Goal: Transaction & Acquisition: Obtain resource

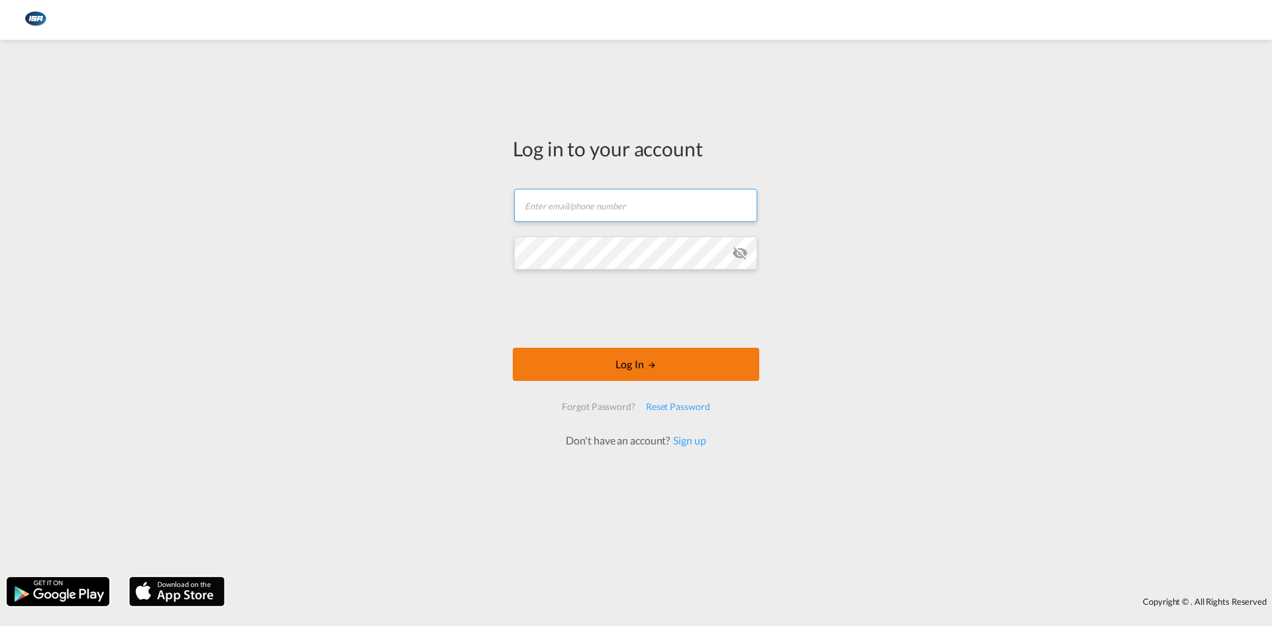
type input "[EMAIL_ADDRESS][DOMAIN_NAME]"
click at [658, 356] on button "Log In" at bounding box center [636, 364] width 246 height 33
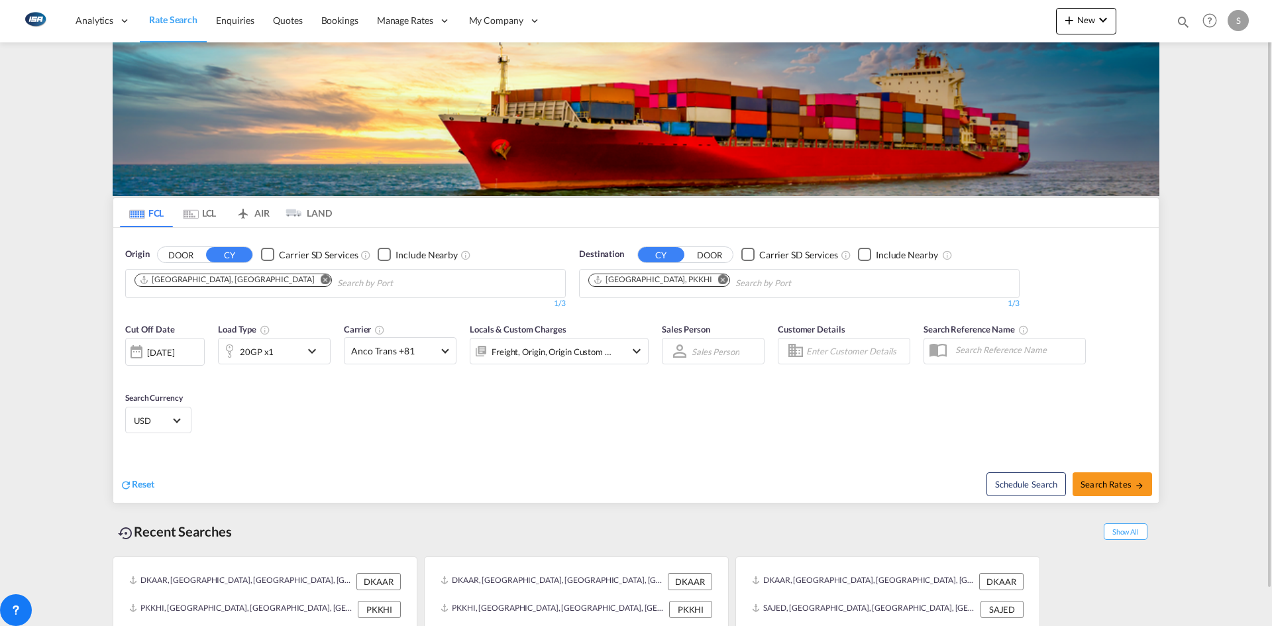
click at [203, 219] on md-tab-item "LCL" at bounding box center [199, 212] width 53 height 29
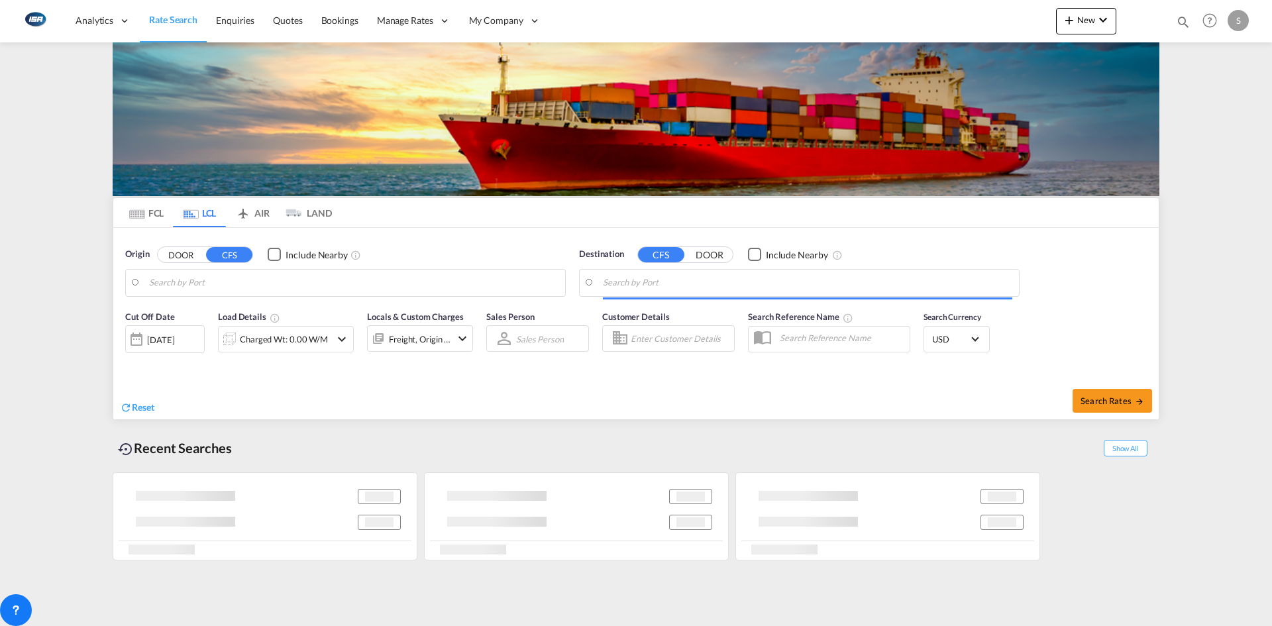
type input "DK-6700, [GEOGRAPHIC_DATA], Grundtvigs, Jerne, Treenigheds, [GEOGRAPHIC_DATA], …"
type input "[GEOGRAPHIC_DATA], VNSGN"
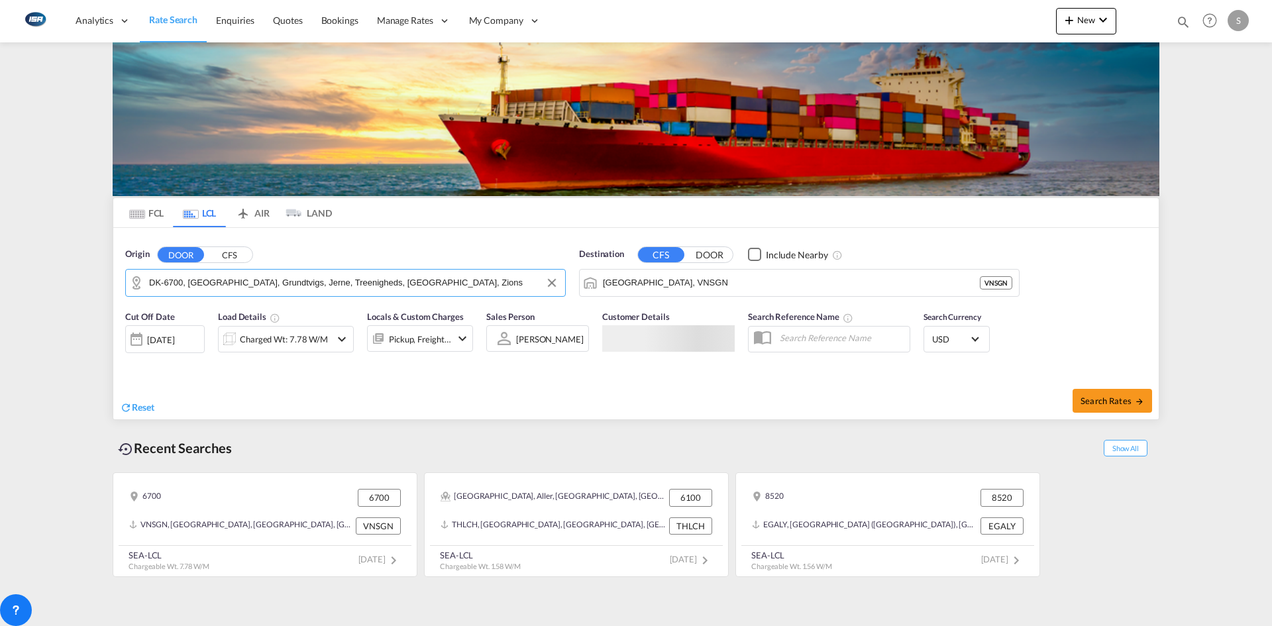
click at [195, 280] on input "DK-6700, [GEOGRAPHIC_DATA], Grundtvigs, Jerne, Treenigheds, [GEOGRAPHIC_DATA], …" at bounding box center [353, 283] width 409 height 20
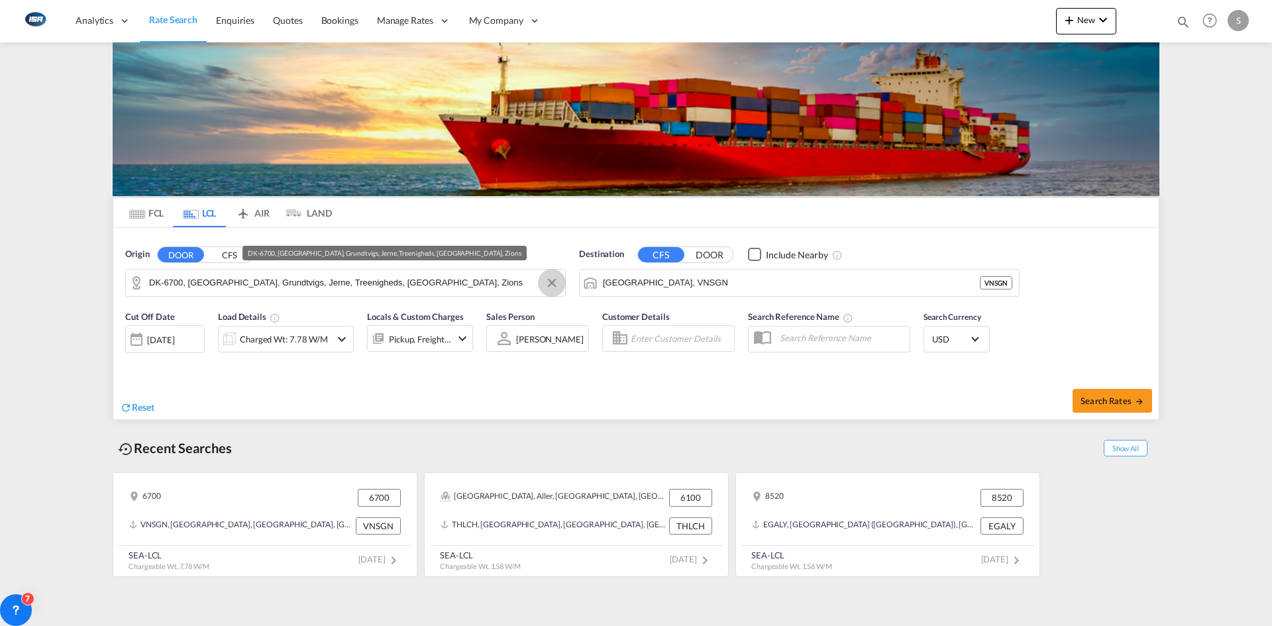
click at [550, 283] on button "Clear Input" at bounding box center [552, 283] width 20 height 20
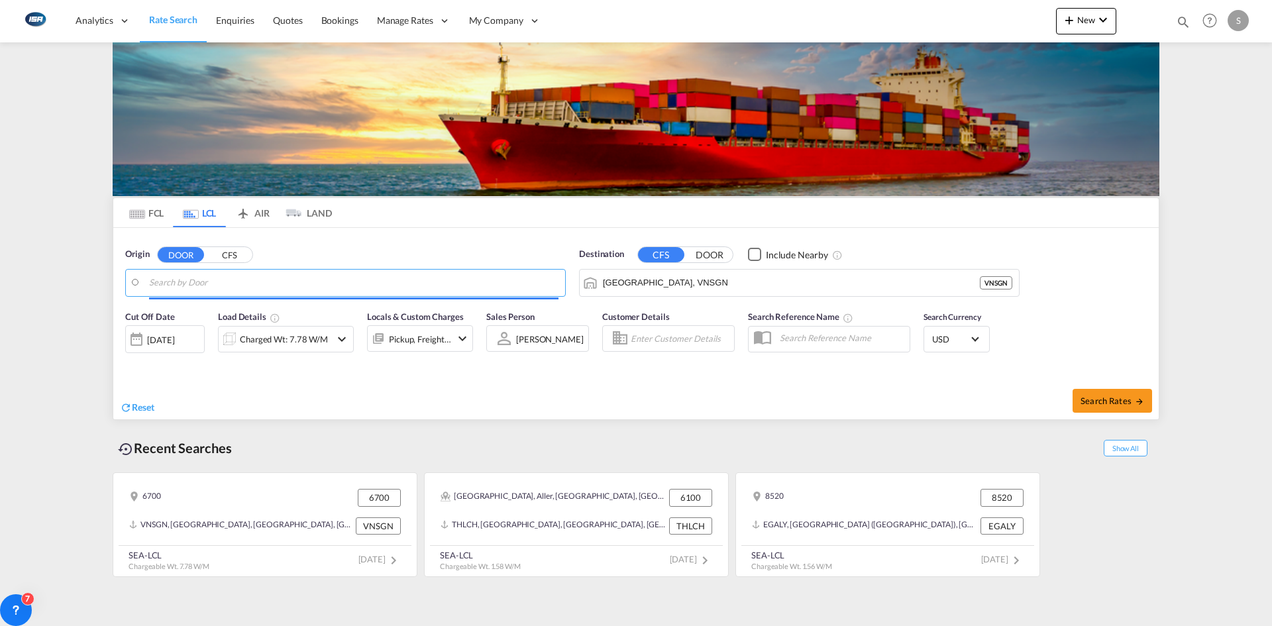
click at [368, 284] on input "Search by Door" at bounding box center [353, 283] width 409 height 20
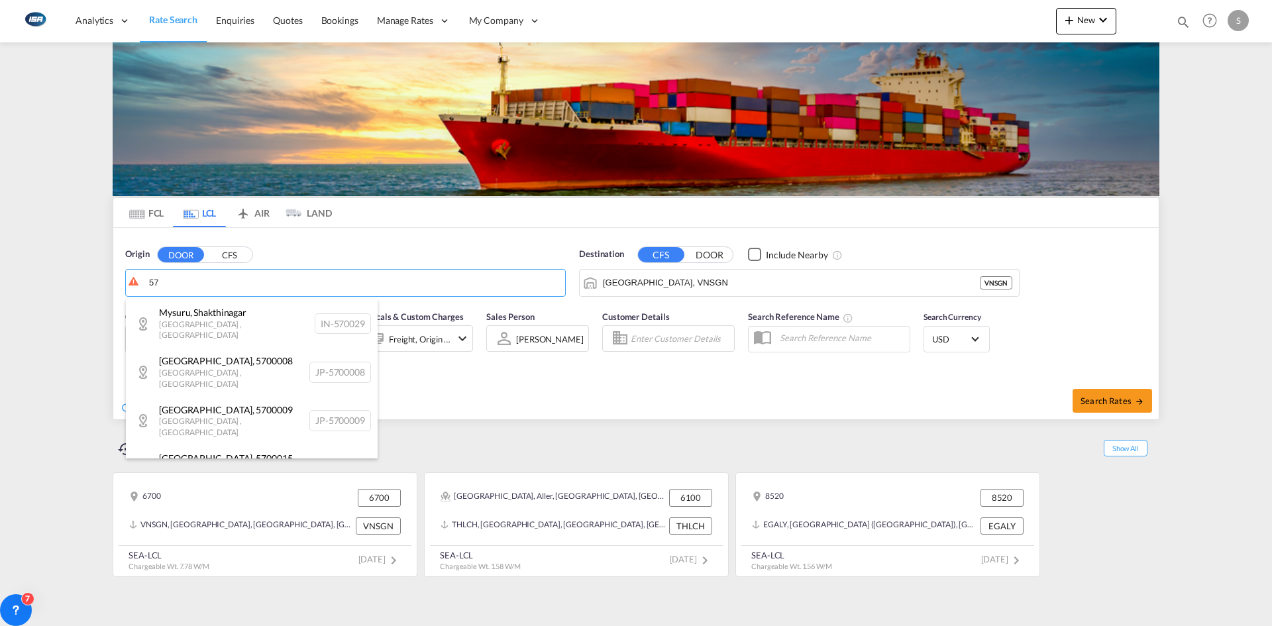
type input "5"
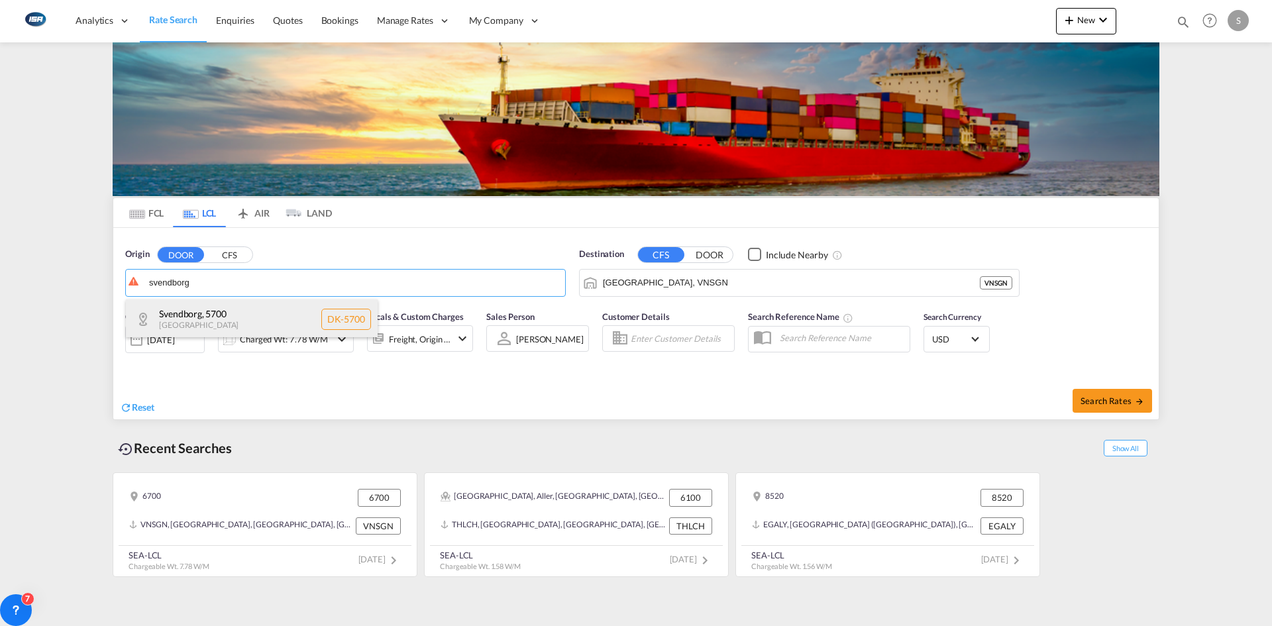
click at [256, 309] on div "[GEOGRAPHIC_DATA] , 5700 [GEOGRAPHIC_DATA] [GEOGRAPHIC_DATA]-5700" at bounding box center [252, 319] width 252 height 40
type input "DK-5700, [GEOGRAPHIC_DATA]"
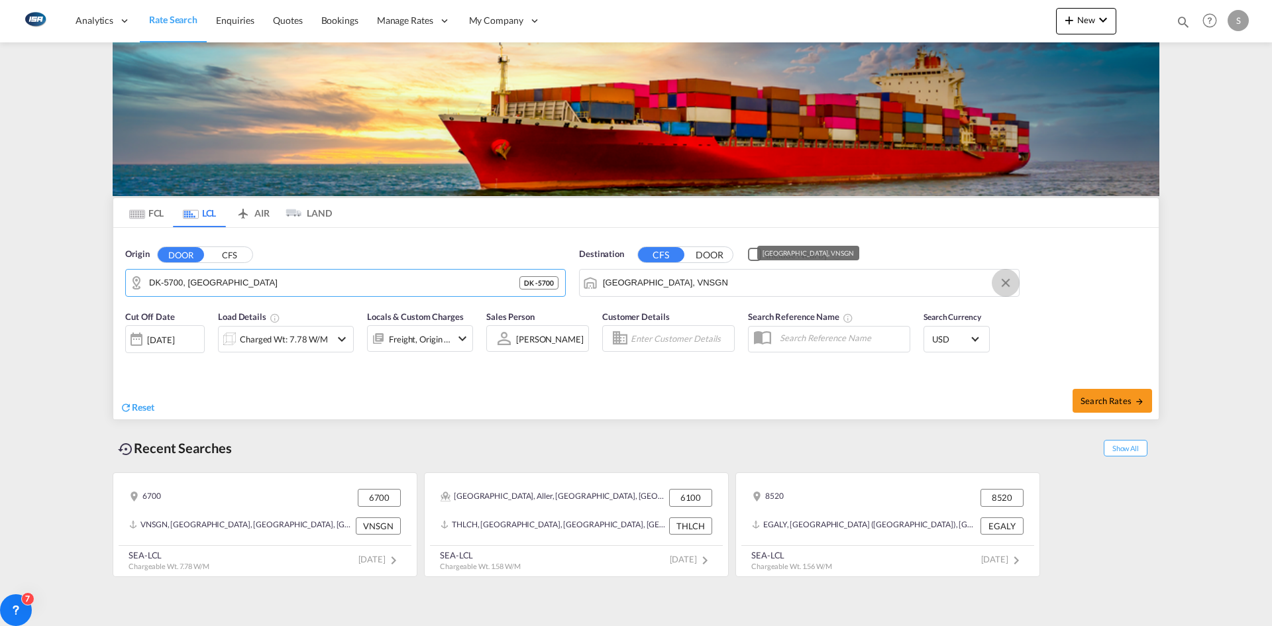
drag, startPoint x: 1006, startPoint y: 284, endPoint x: 980, endPoint y: 282, distance: 26.6
click at [1006, 283] on button "Clear Input" at bounding box center [1006, 283] width 20 height 20
click at [697, 287] on body "Analytics Reports Dashboard Rate Search Enquiries Quotes Bookings" at bounding box center [636, 313] width 1272 height 626
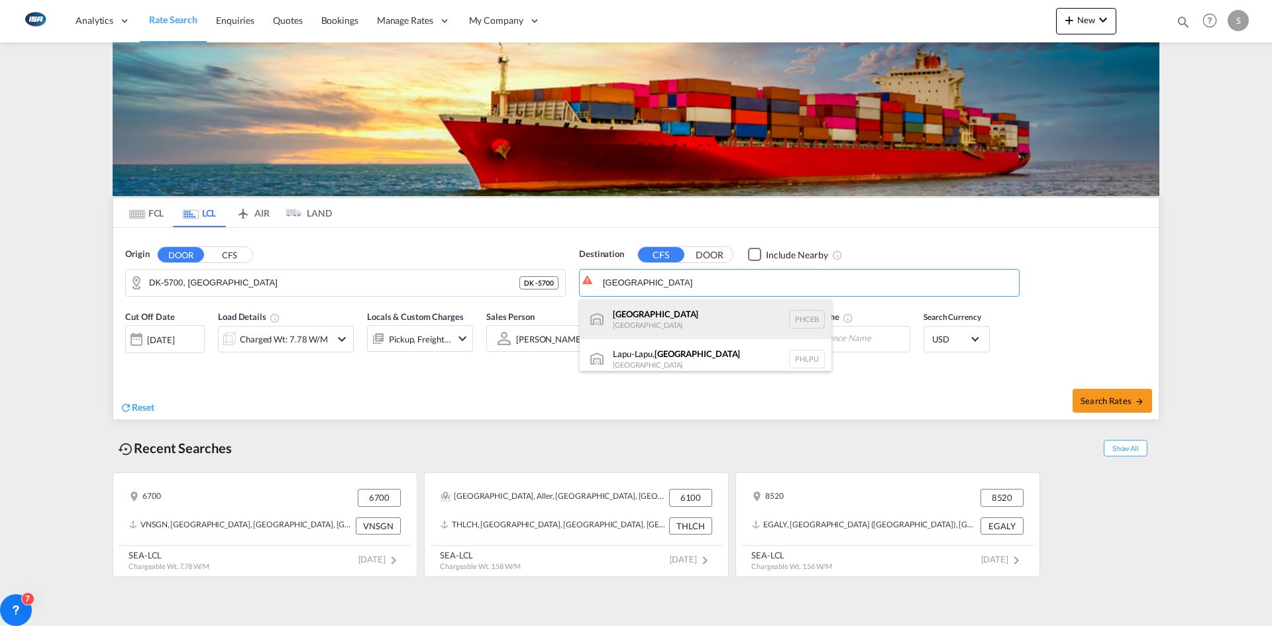
click at [710, 317] on div "Cebu [GEOGRAPHIC_DATA] PHCEB" at bounding box center [706, 319] width 252 height 40
type input "[GEOGRAPHIC_DATA], PHCEB"
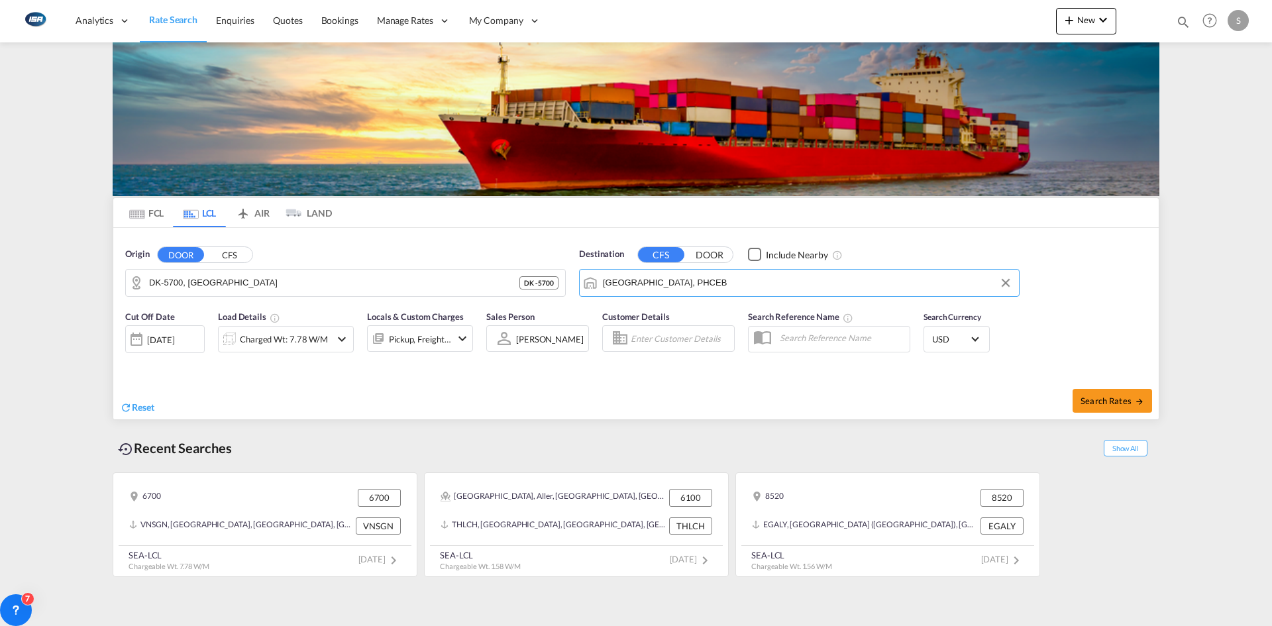
click at [339, 340] on md-icon "icon-chevron-down" at bounding box center [342, 339] width 16 height 16
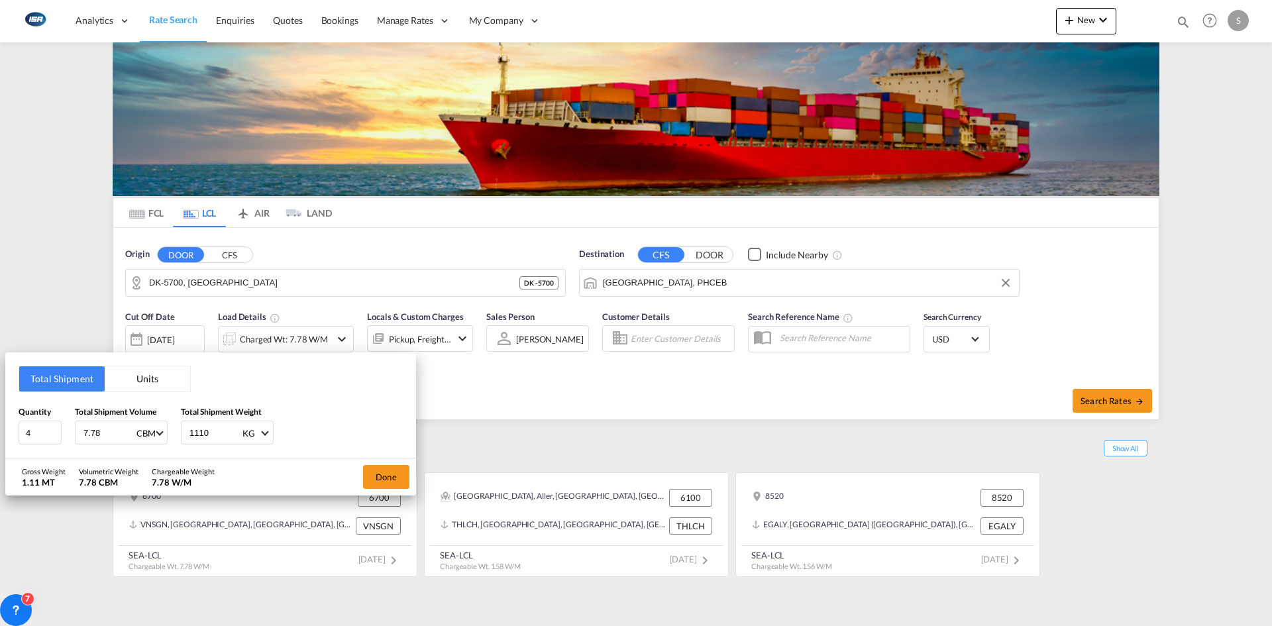
click at [159, 384] on button "Units" at bounding box center [147, 378] width 85 height 25
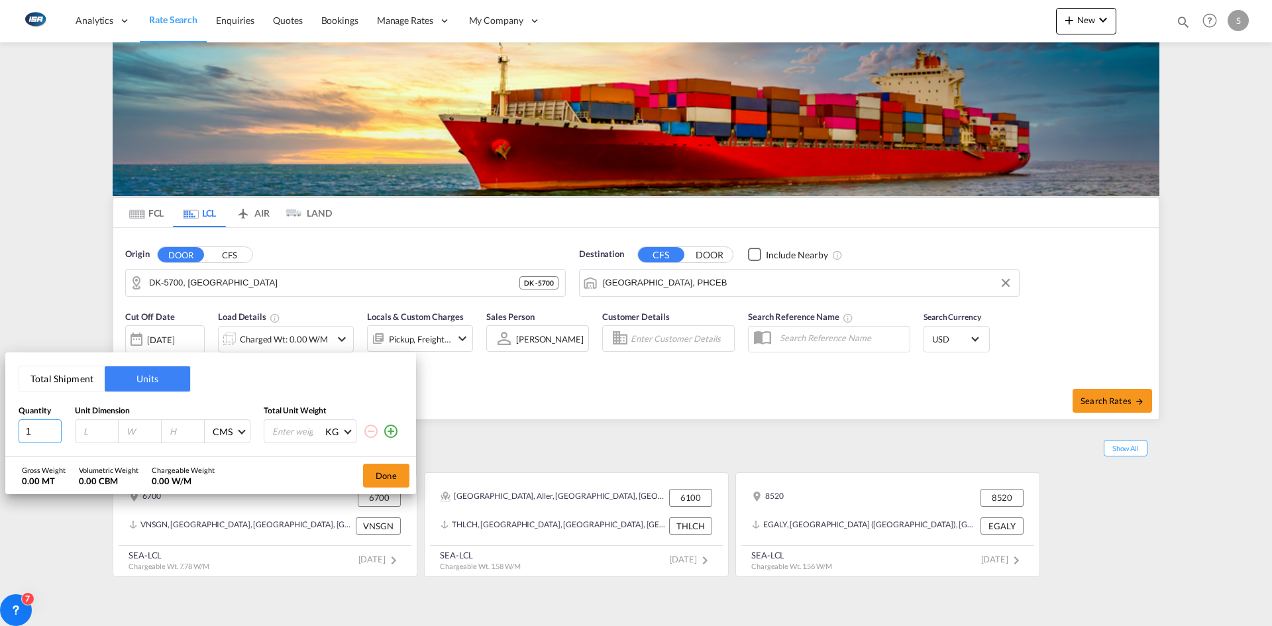
drag, startPoint x: 38, startPoint y: 429, endPoint x: 0, endPoint y: 429, distance: 37.8
click at [0, 429] on div "Total Shipment Units Quantity Unit Dimension Total Unit Weight 1 CMS CMS Inches…" at bounding box center [636, 313] width 1272 height 626
type input "2"
type input "82"
type input "87"
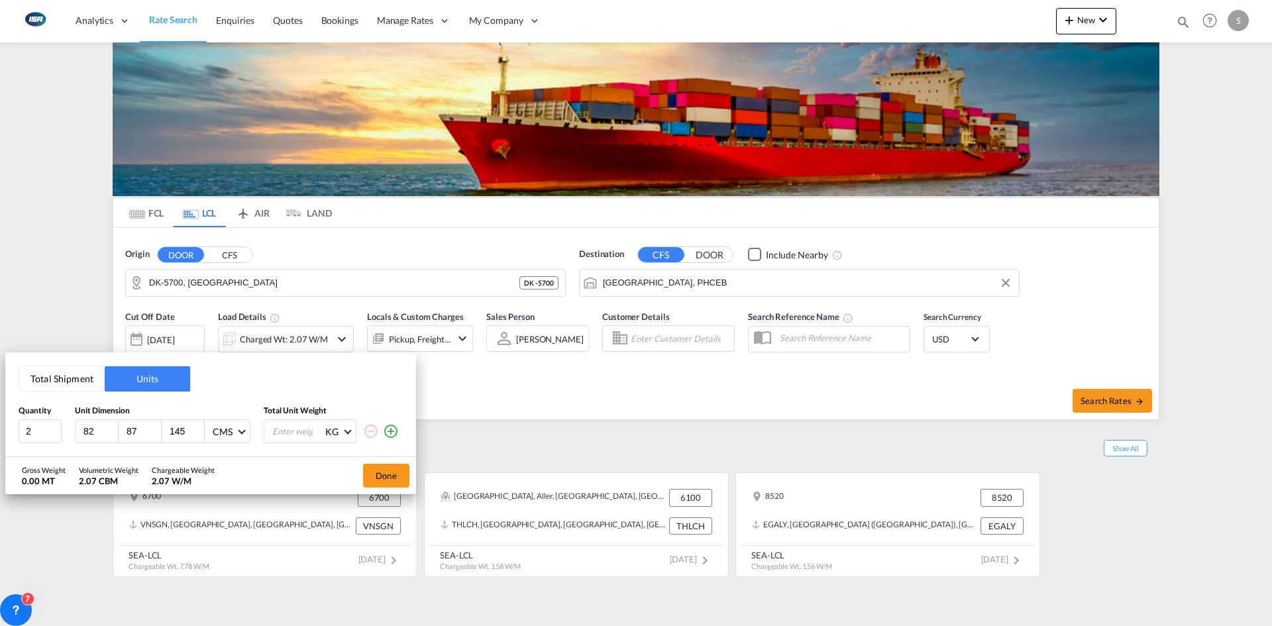
type input "145"
click at [297, 430] on input "number" at bounding box center [297, 431] width 53 height 23
type input "276"
click at [395, 470] on button "Done" at bounding box center [386, 476] width 46 height 24
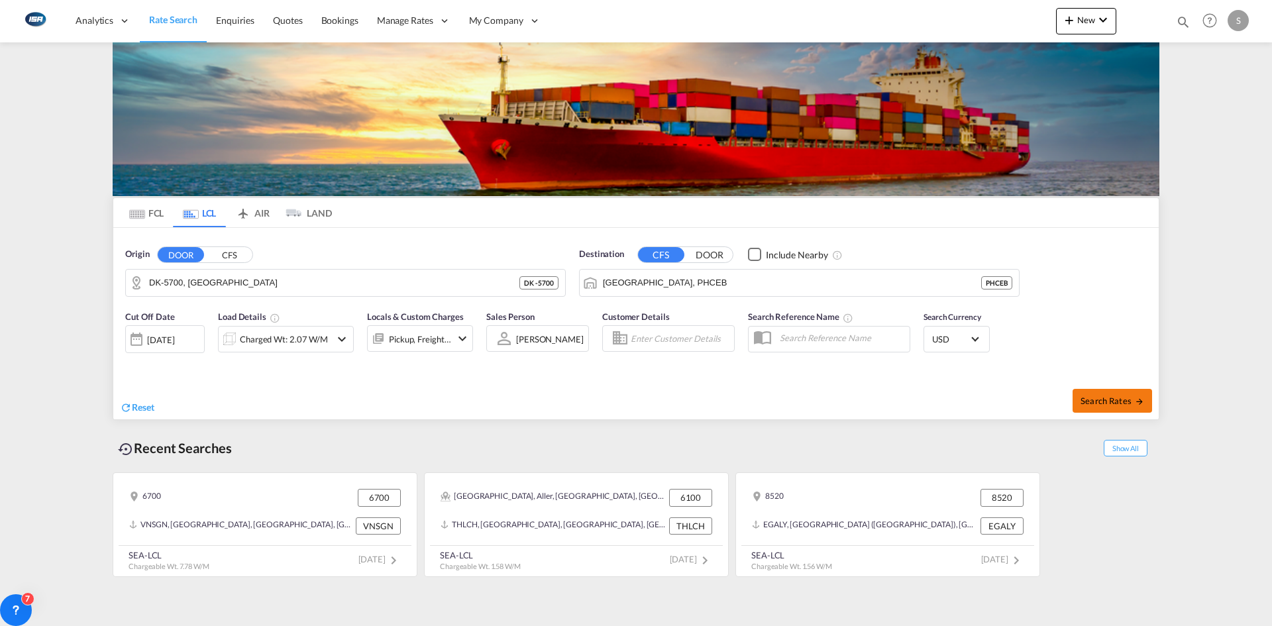
click at [1114, 397] on span "Search Rates" at bounding box center [1112, 400] width 64 height 11
type input "5700 to PHCEB / [DATE]"
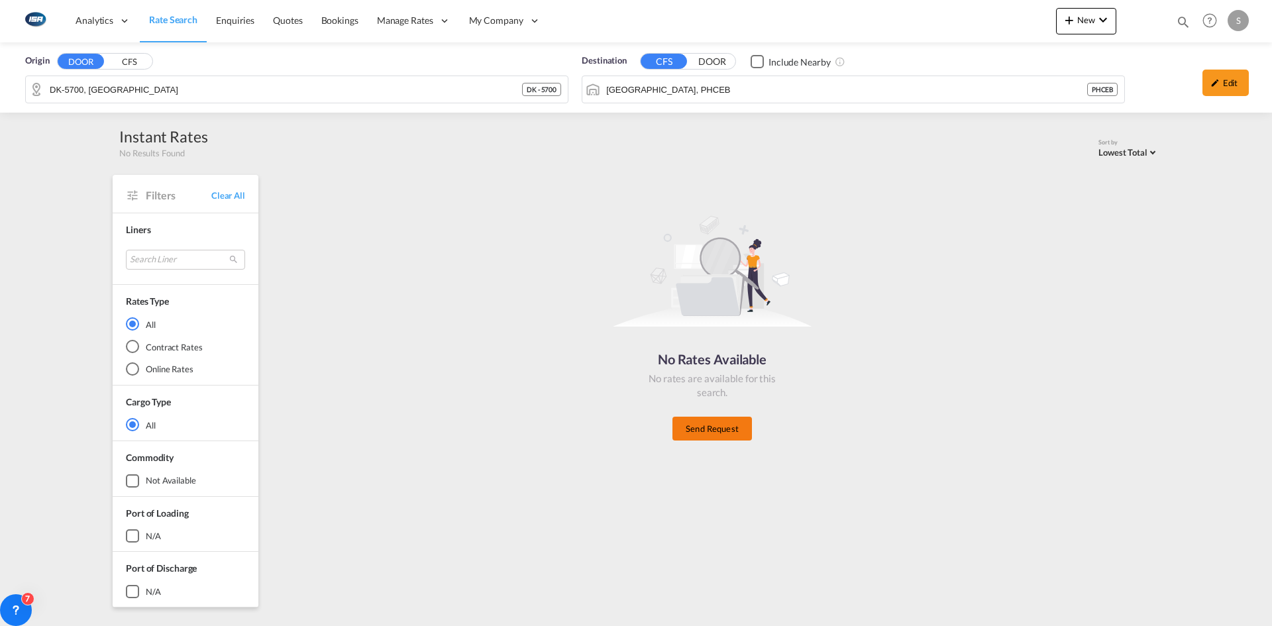
click at [731, 435] on button "Send Request" at bounding box center [711, 429] width 79 height 24
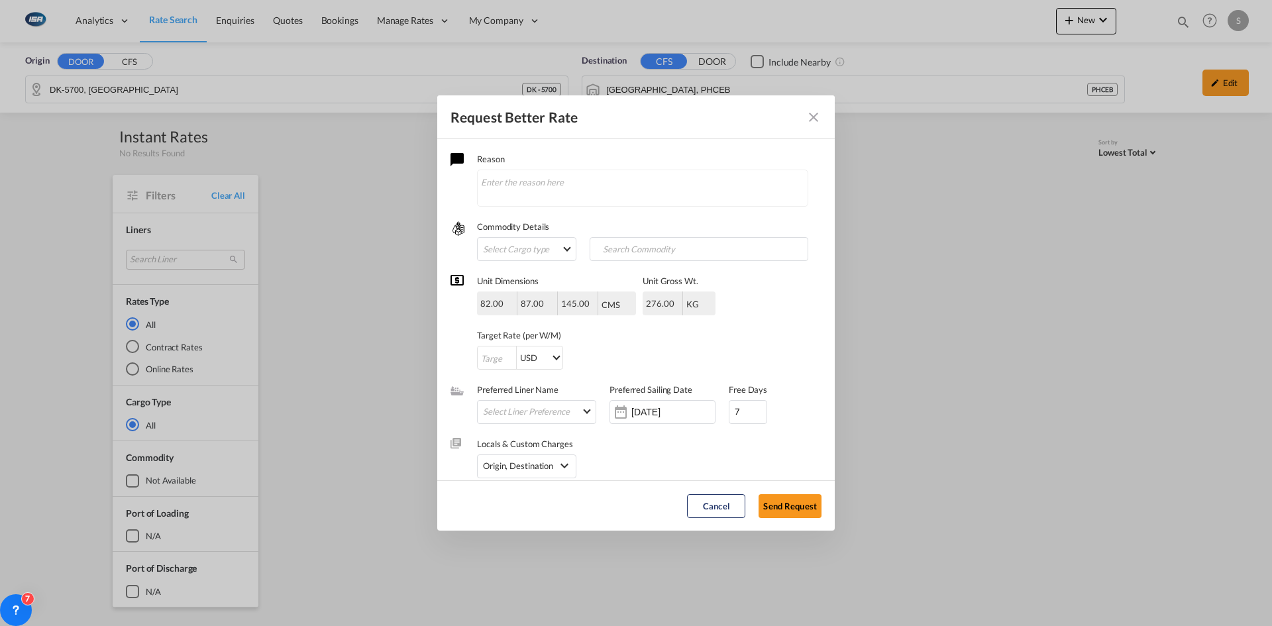
drag, startPoint x: 731, startPoint y: 502, endPoint x: 970, endPoint y: 313, distance: 304.5
click at [733, 502] on button "Cancel" at bounding box center [716, 506] width 58 height 24
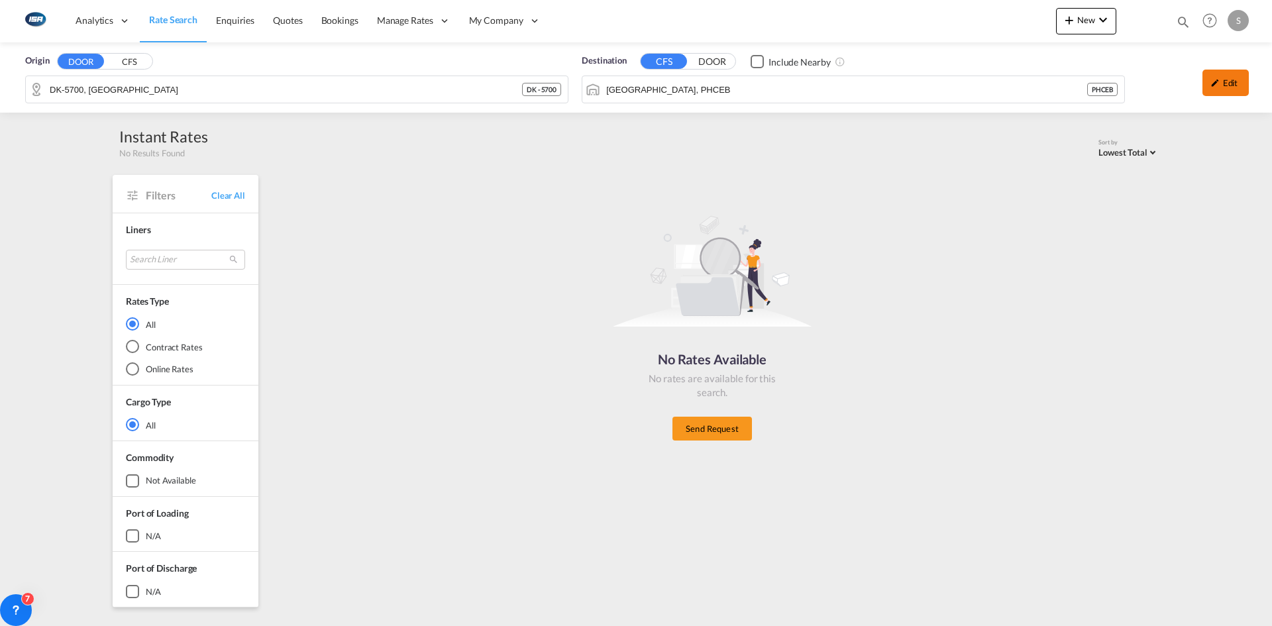
click at [1227, 84] on div "Edit" at bounding box center [1225, 83] width 46 height 26
